Goal: Transaction & Acquisition: Purchase product/service

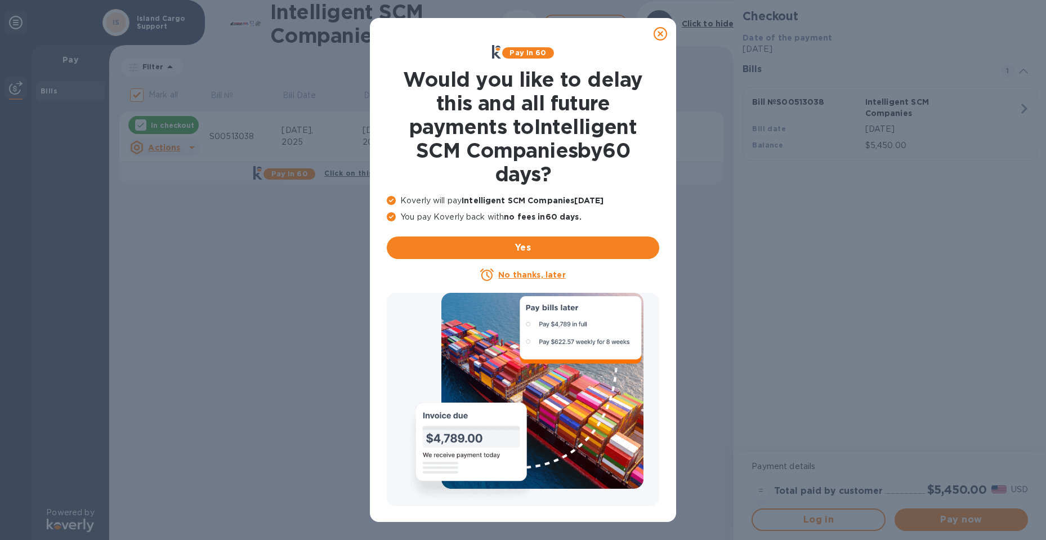
click at [661, 37] on icon at bounding box center [660, 34] width 14 height 14
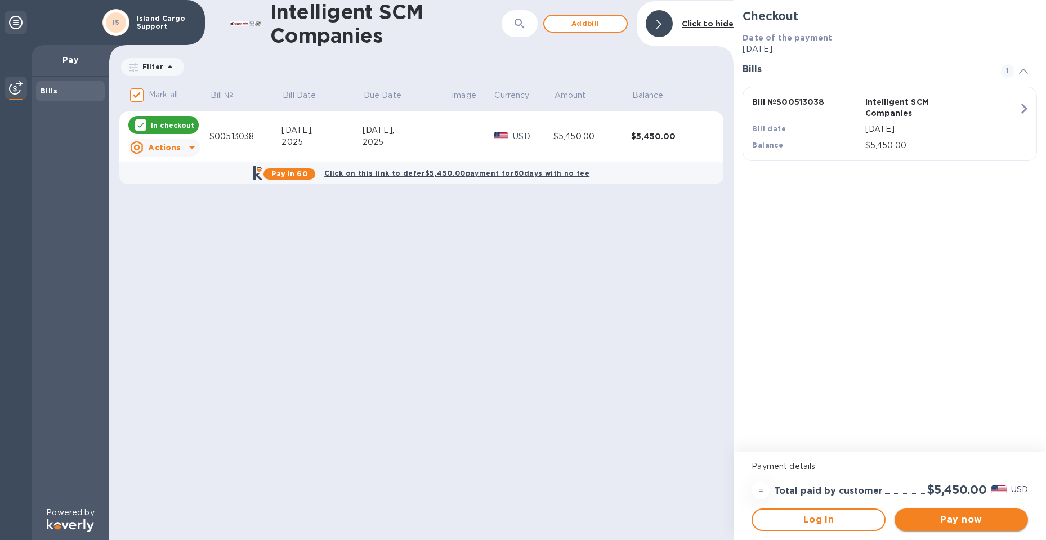
click at [944, 514] on span "Pay now" at bounding box center [960, 520] width 115 height 14
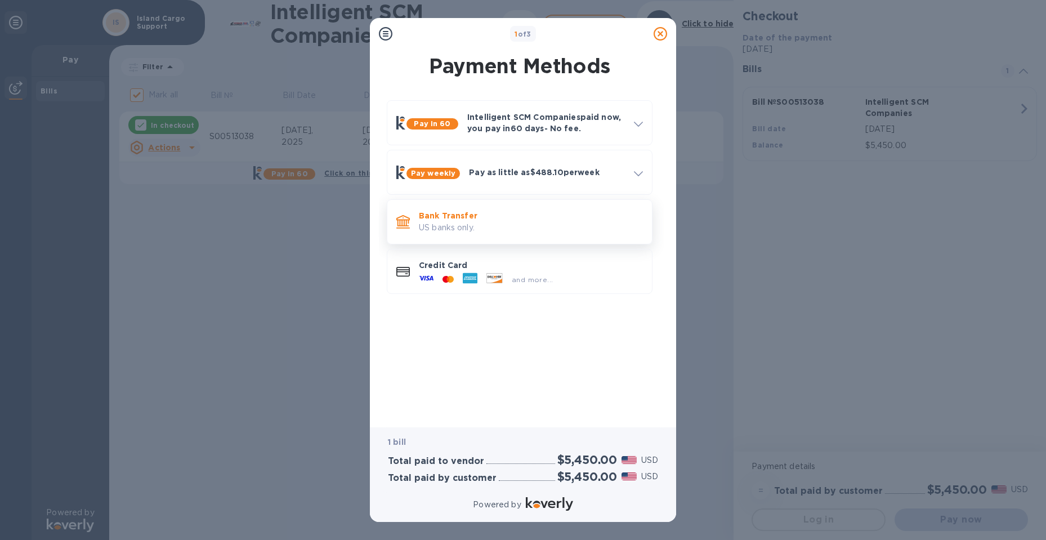
click at [454, 217] on p "Bank Transfer" at bounding box center [531, 215] width 224 height 11
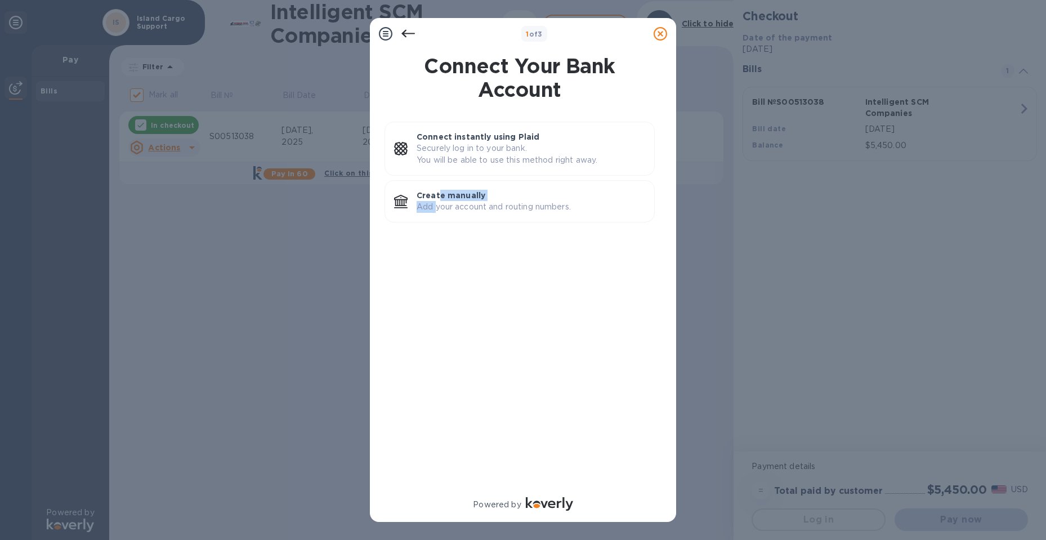
drag, startPoint x: 439, startPoint y: 197, endPoint x: 434, endPoint y: 279, distance: 81.7
click at [434, 279] on div "Connect instantly using Plaid Securely log in to your bank. You will be able to…" at bounding box center [519, 300] width 288 height 371
click at [486, 208] on p "Add your account and routing numbers." at bounding box center [530, 207] width 228 height 12
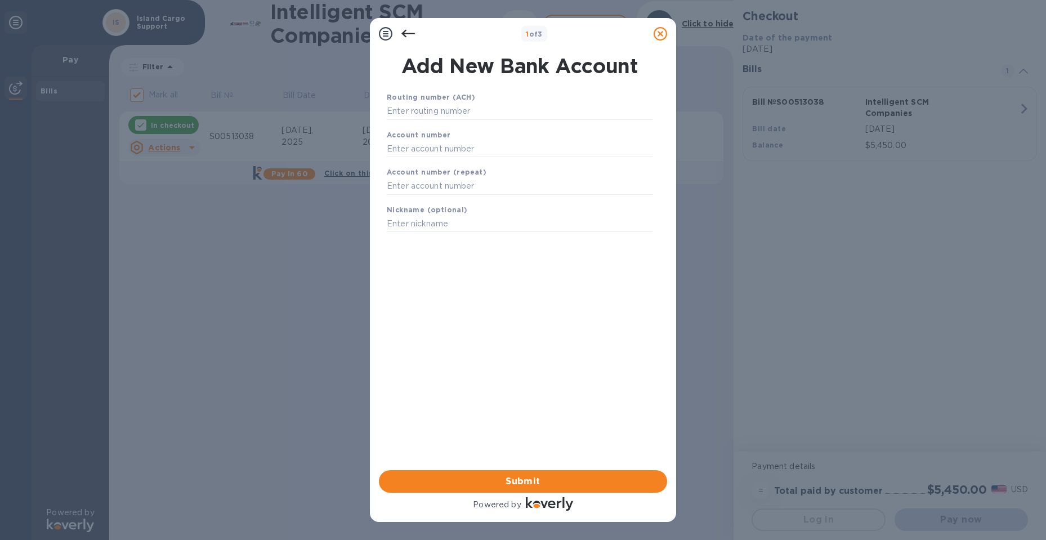
click at [441, 123] on div "Routing number (ACH)" at bounding box center [519, 106] width 275 height 38
click at [451, 110] on input "text" at bounding box center [520, 111] width 266 height 17
click at [467, 108] on input "text" at bounding box center [520, 111] width 266 height 17
click at [436, 113] on input "text" at bounding box center [520, 111] width 266 height 17
click at [447, 113] on input "text" at bounding box center [520, 111] width 266 height 17
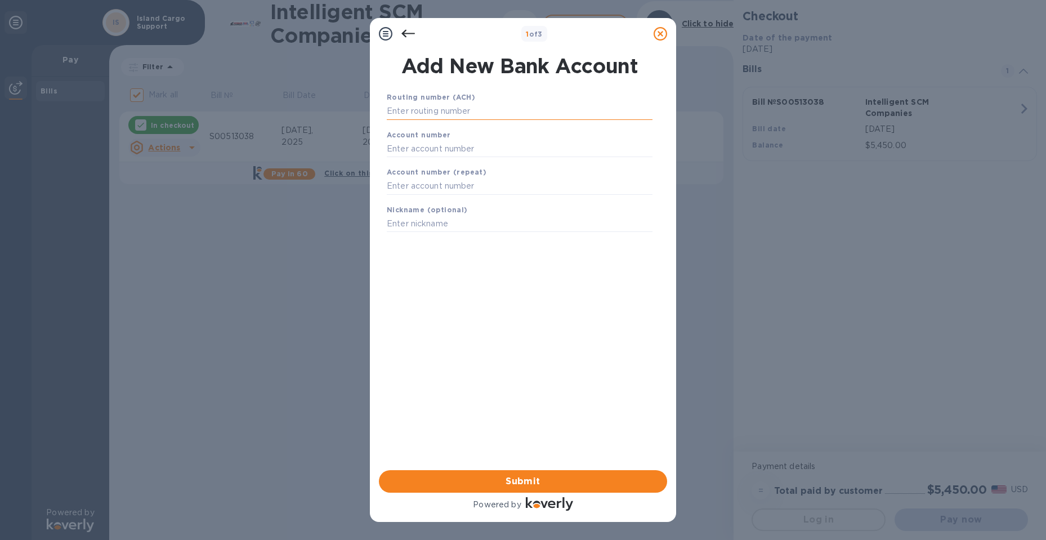
click at [447, 113] on input "text" at bounding box center [520, 111] width 266 height 17
click at [465, 110] on input "text" at bounding box center [520, 111] width 266 height 17
click at [433, 106] on input "text" at bounding box center [520, 111] width 266 height 17
type input "256074974"
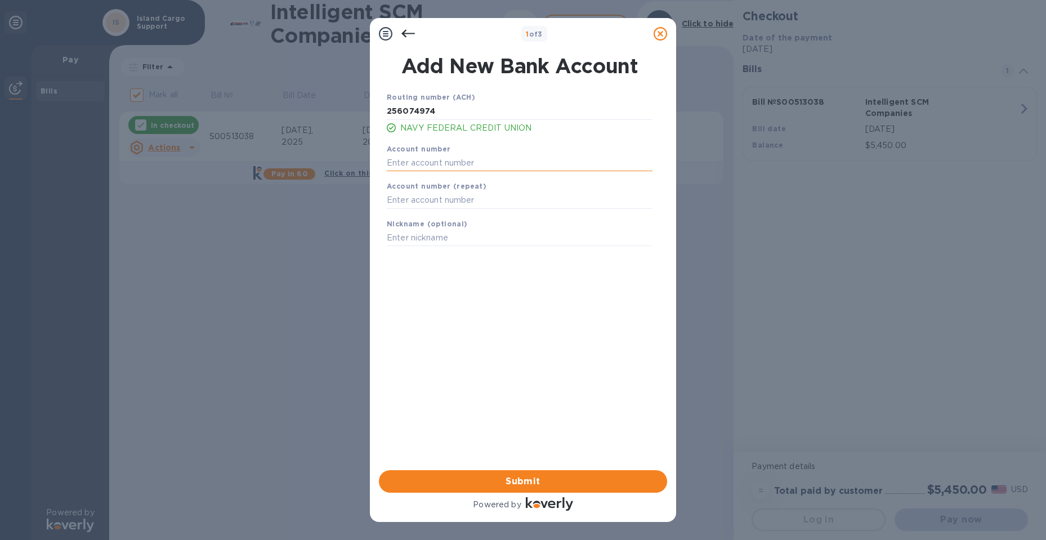
click at [448, 157] on input "text" at bounding box center [520, 162] width 266 height 17
click at [472, 164] on input "text" at bounding box center [520, 162] width 266 height 17
type input "7055605799"
click at [395, 196] on input "text" at bounding box center [520, 200] width 266 height 17
type input "7055605799"
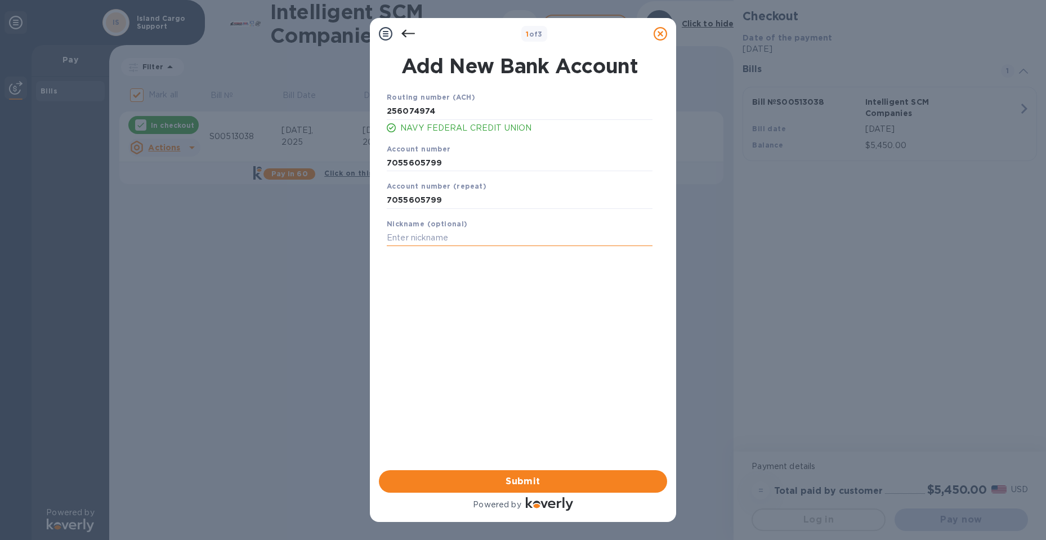
click at [432, 240] on input "text" at bounding box center [520, 238] width 266 height 17
click at [406, 240] on input "text" at bounding box center [520, 238] width 266 height 17
type input "[PERSON_NAME]"
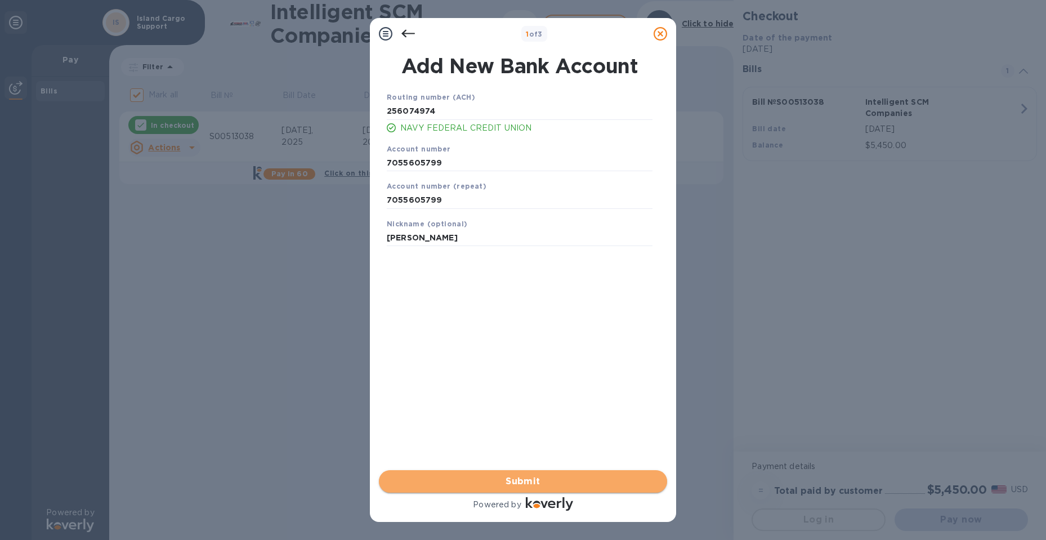
click at [510, 485] on span "Submit" at bounding box center [523, 481] width 270 height 14
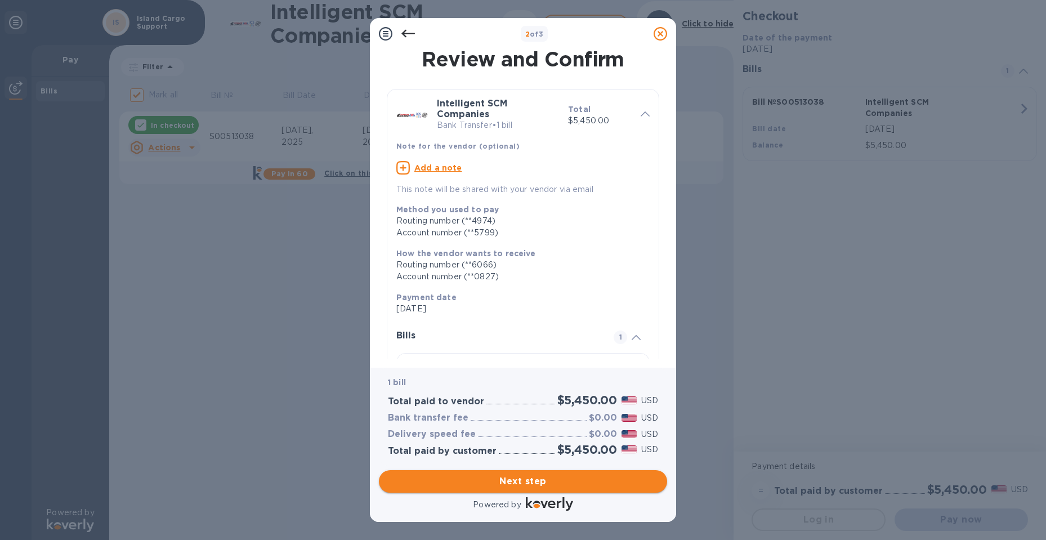
click at [487, 488] on button "Next step" at bounding box center [523, 481] width 288 height 23
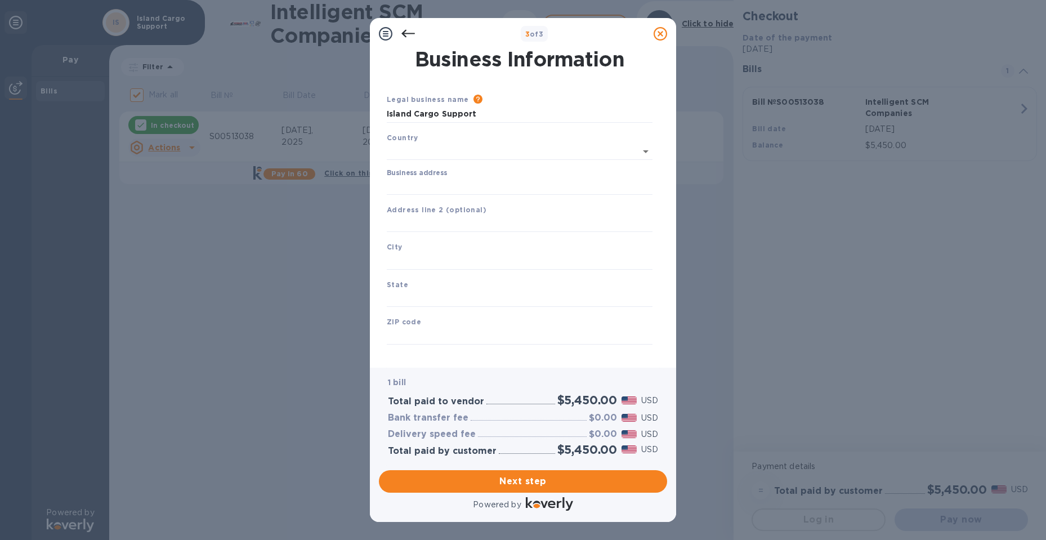
type input "[GEOGRAPHIC_DATA]"
click at [470, 216] on input "text" at bounding box center [520, 221] width 266 height 17
click at [447, 175] on div "Business address" at bounding box center [520, 180] width 266 height 26
click at [416, 178] on input "Business address" at bounding box center [520, 184] width 266 height 17
type input "[STREET_ADDRESS][PERSON_NAME]"
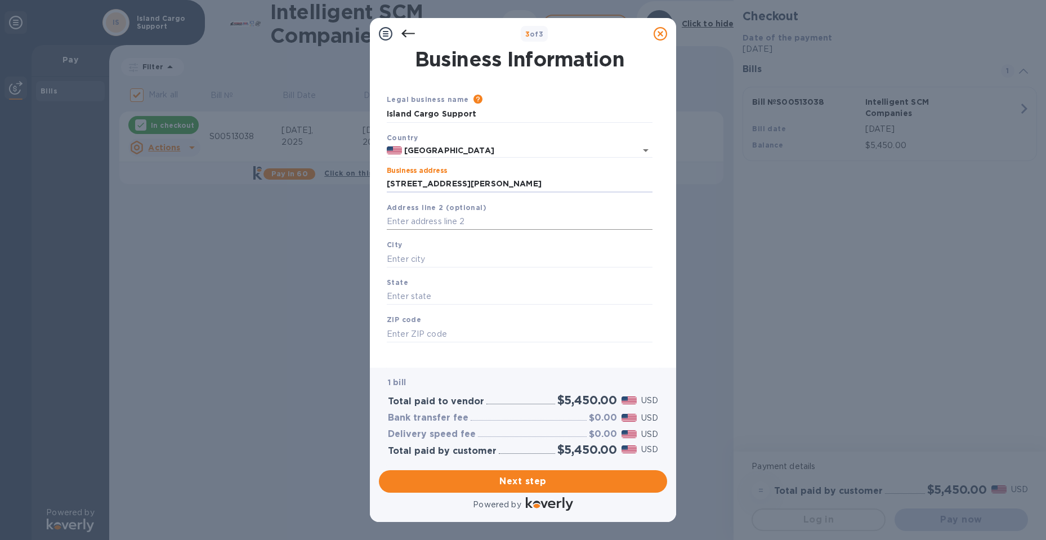
click at [423, 217] on input "text" at bounding box center [520, 221] width 266 height 17
click at [405, 265] on input "text" at bounding box center [520, 258] width 266 height 17
drag, startPoint x: 442, startPoint y: 258, endPoint x: 308, endPoint y: 257, distance: 133.9
click at [308, 257] on div "3 of 3 Business Information Legal business name Please provide the legal name t…" at bounding box center [523, 270] width 1046 height 540
type input "Hawthorne"
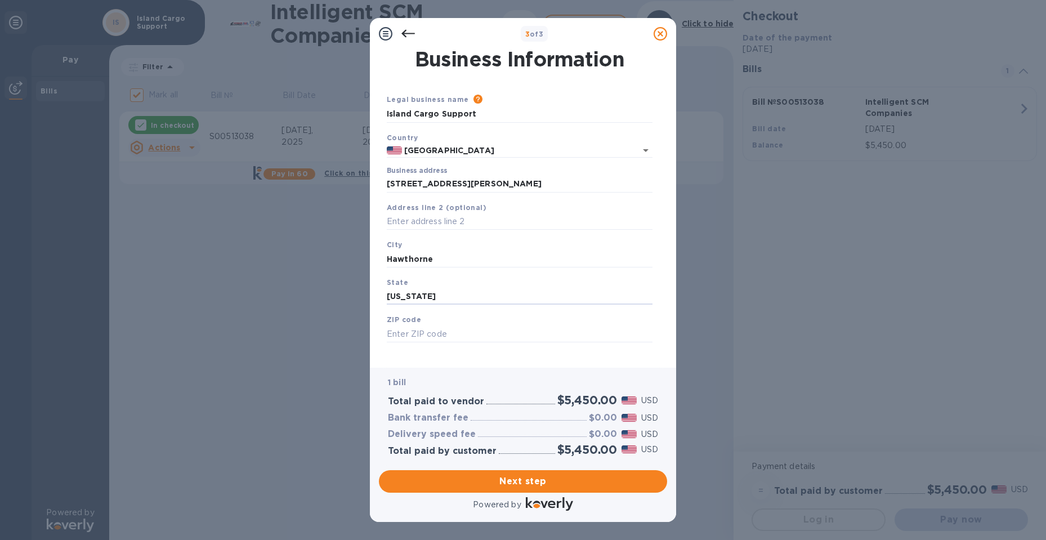
type input "[US_STATE]"
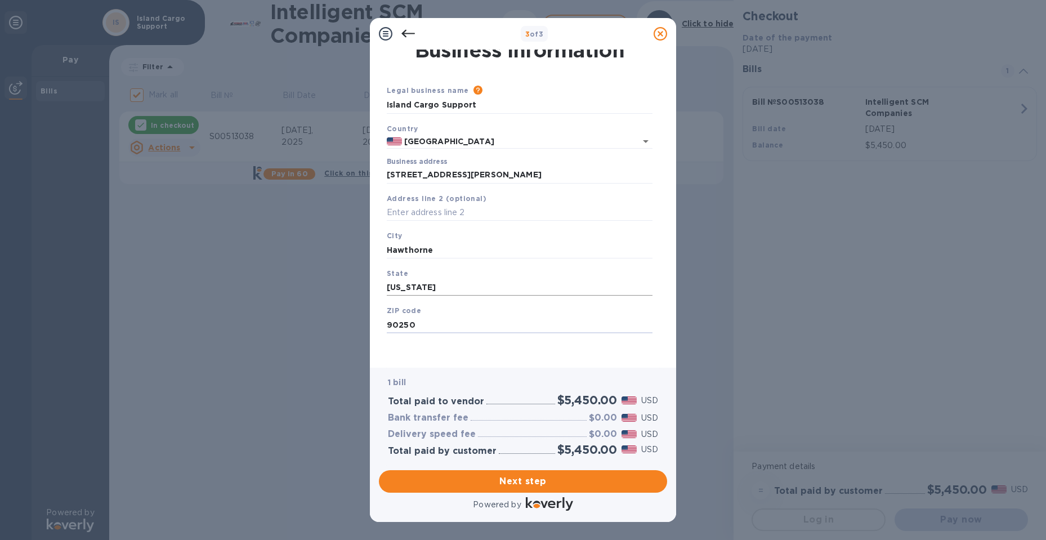
scroll to position [11, 0]
type input "90250"
click at [455, 473] on button "Next step" at bounding box center [523, 481] width 288 height 23
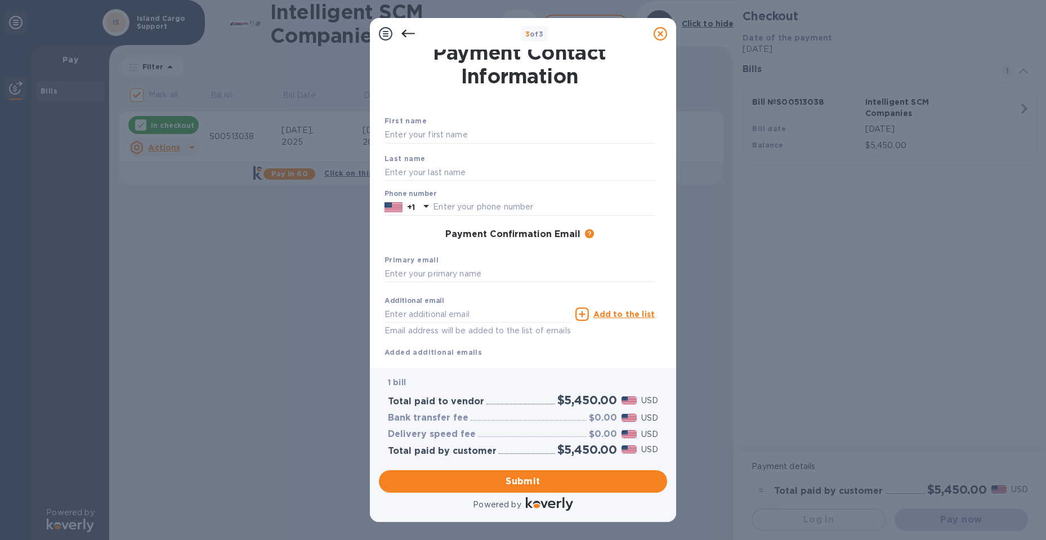
scroll to position [0, 0]
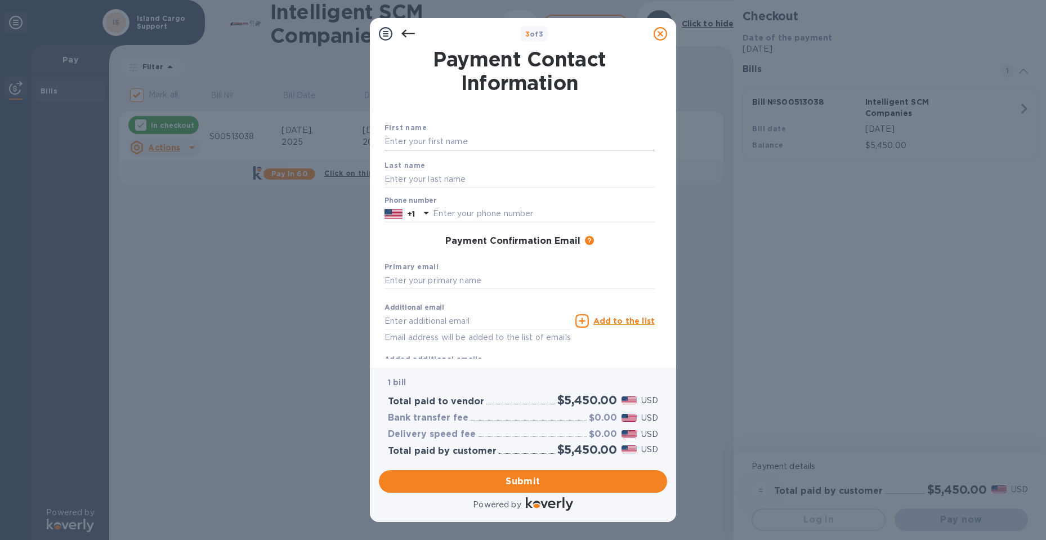
click at [451, 142] on input "text" at bounding box center [519, 141] width 270 height 17
click at [434, 142] on input "text" at bounding box center [519, 141] width 270 height 17
type input "TIFITIFI"
type input "SAVALI"
click at [416, 214] on div "+1" at bounding box center [411, 214] width 12 height 16
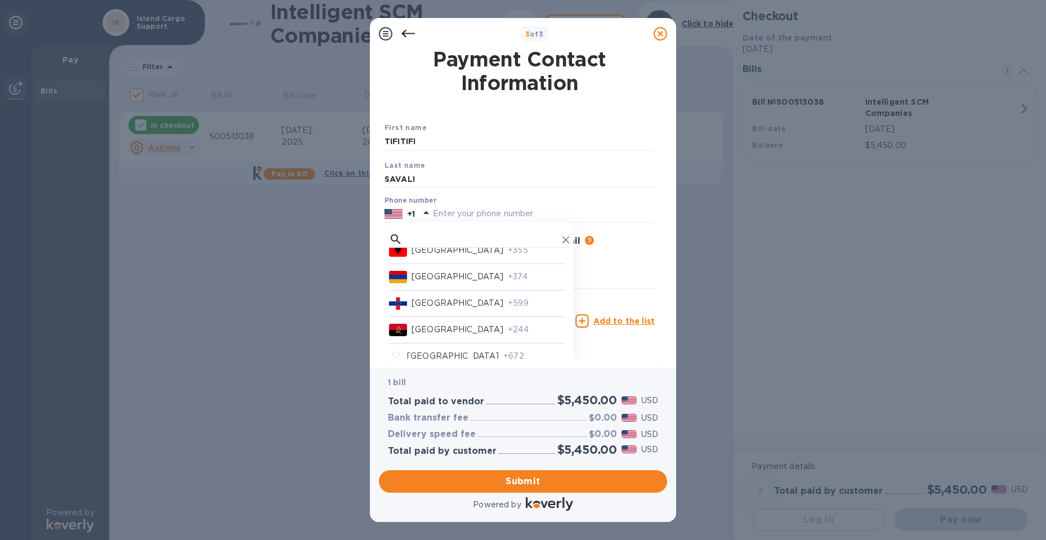
scroll to position [225, 0]
drag, startPoint x: 448, startPoint y: 347, endPoint x: 456, endPoint y: 339, distance: 11.1
click at [448, 348] on p "[US_STATE]" at bounding box center [436, 352] width 50 height 12
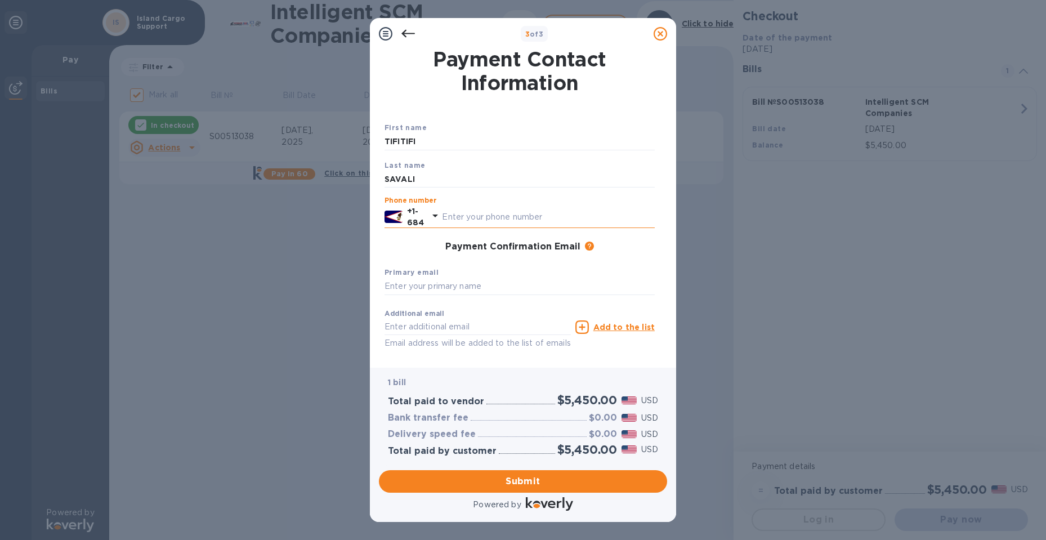
click at [489, 220] on input "text" at bounding box center [548, 216] width 213 height 17
type input "7829916"
drag, startPoint x: 463, startPoint y: 275, endPoint x: 450, endPoint y: 283, distance: 15.2
click at [463, 276] on div "Primary email" at bounding box center [519, 281] width 279 height 38
click at [448, 281] on input "text" at bounding box center [519, 286] width 270 height 17
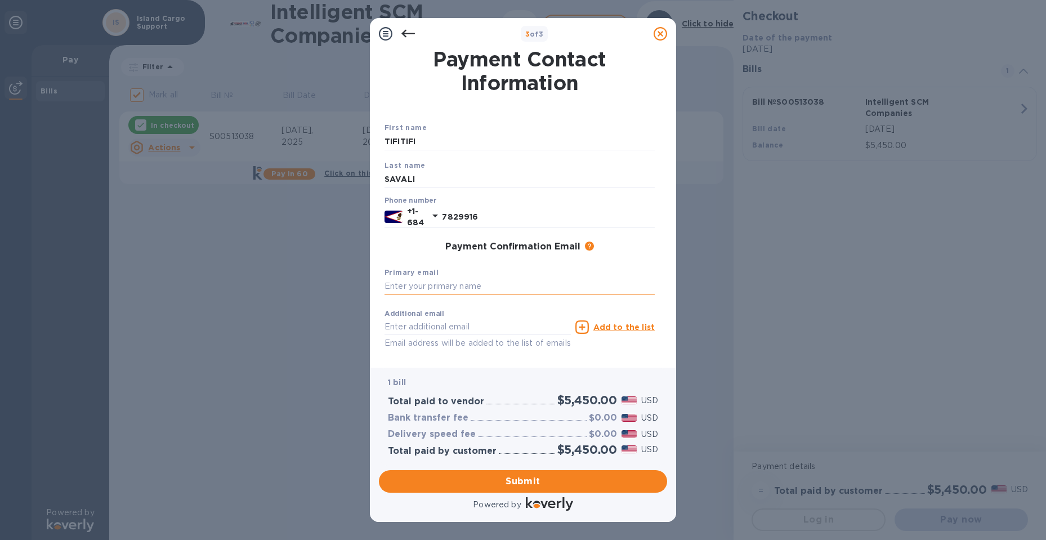
paste input "[EMAIL_ADDRESS][DOMAIN_NAME]"
type input "[EMAIL_ADDRESS][DOMAIN_NAME]"
click at [461, 319] on input "text" at bounding box center [477, 327] width 186 height 17
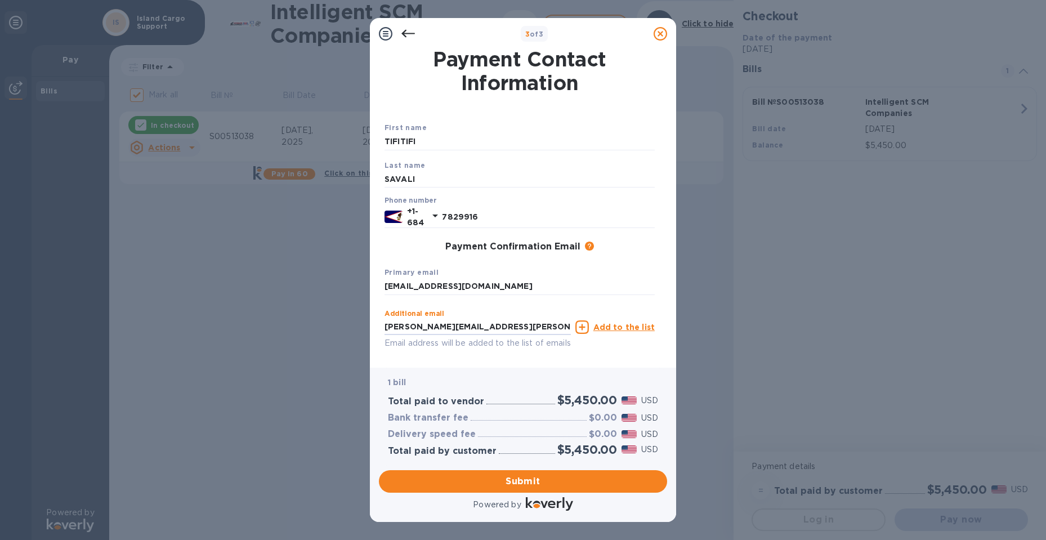
type input "[PERSON_NAME][EMAIL_ADDRESS][PERSON_NAME][DOMAIN_NAME]"
click at [605, 326] on u "Add to the list" at bounding box center [623, 326] width 61 height 9
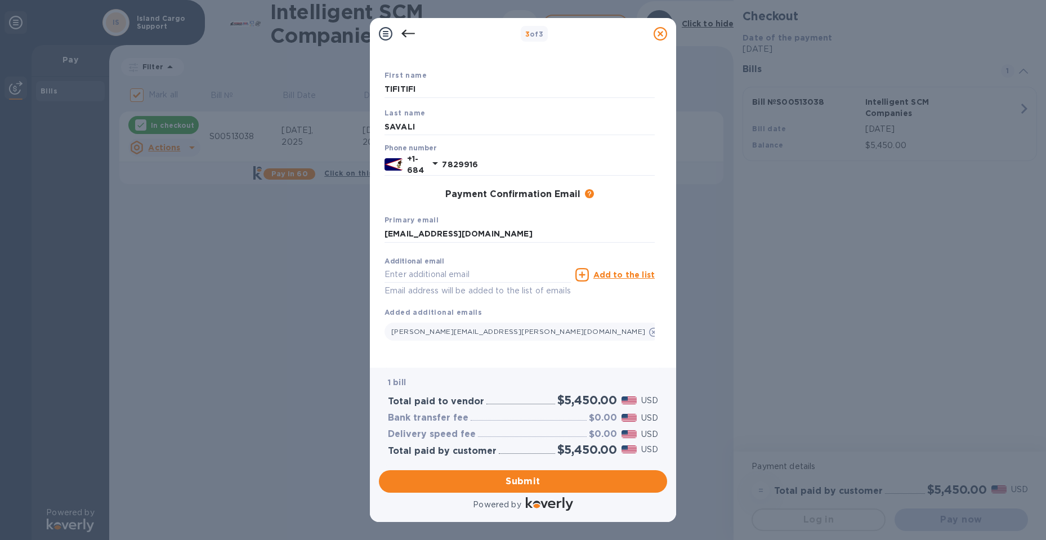
scroll to position [0, 0]
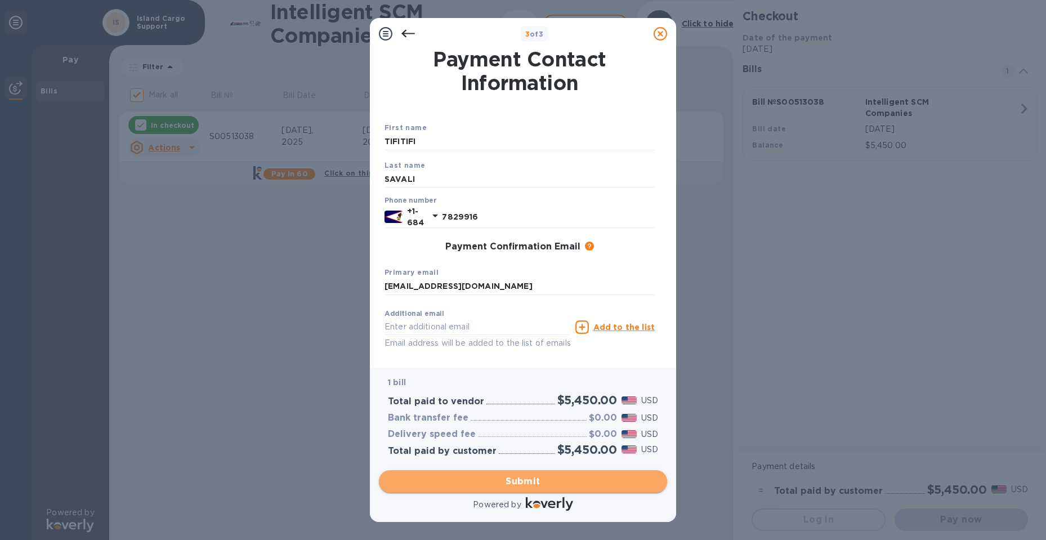
click at [538, 481] on span "Submit" at bounding box center [523, 481] width 270 height 14
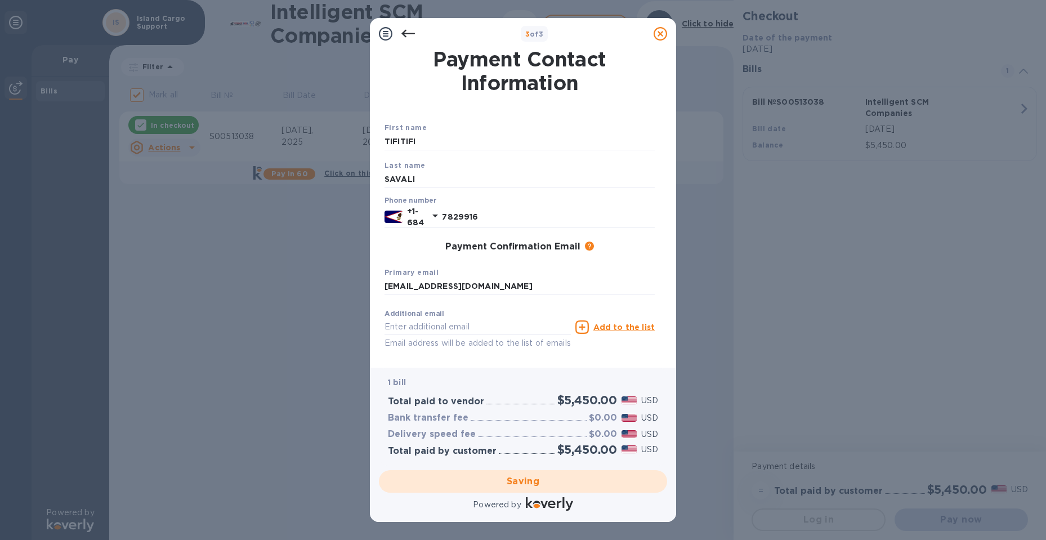
checkbox input "false"
